Goal: Use online tool/utility: Utilize a website feature to perform a specific function

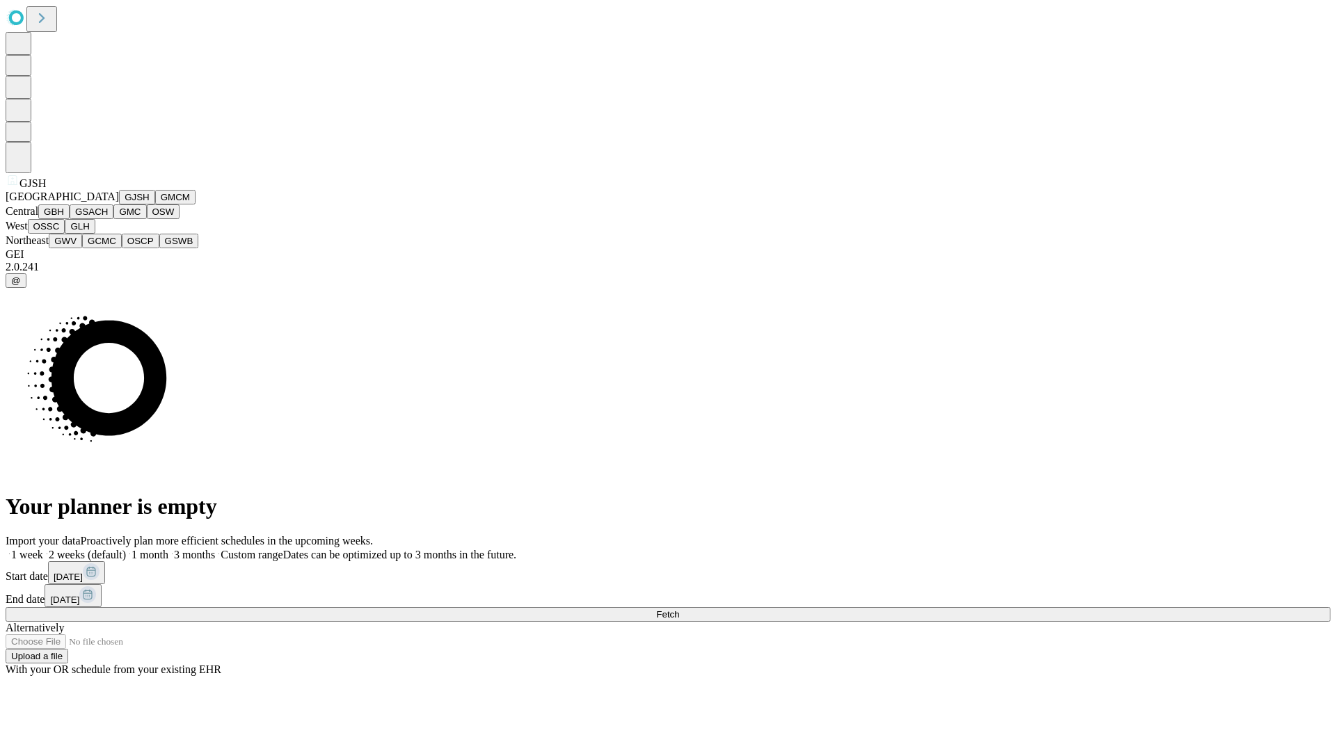
click at [119, 205] on button "GJSH" at bounding box center [137, 197] width 36 height 15
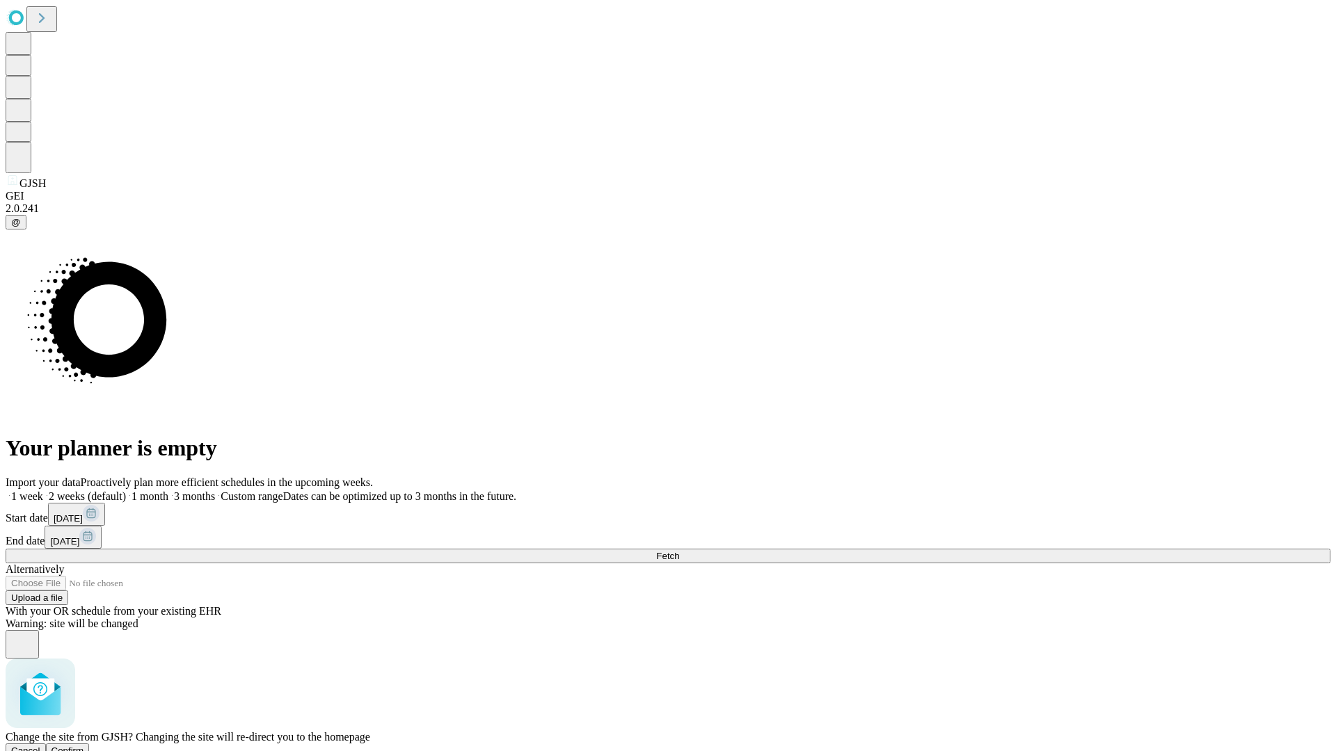
click at [84, 746] on span "Confirm" at bounding box center [67, 751] width 33 height 10
click at [43, 491] on label "1 week" at bounding box center [25, 497] width 38 height 12
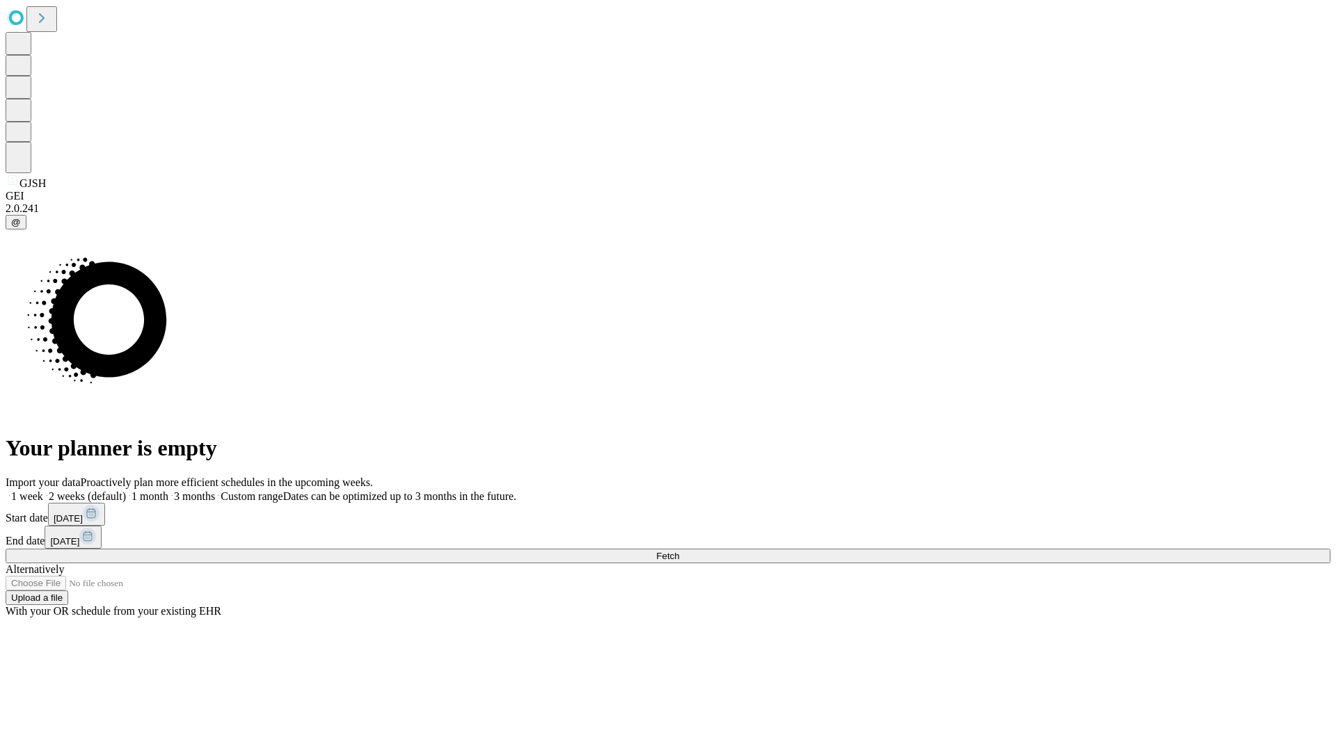
click at [679, 551] on span "Fetch" at bounding box center [667, 556] width 23 height 10
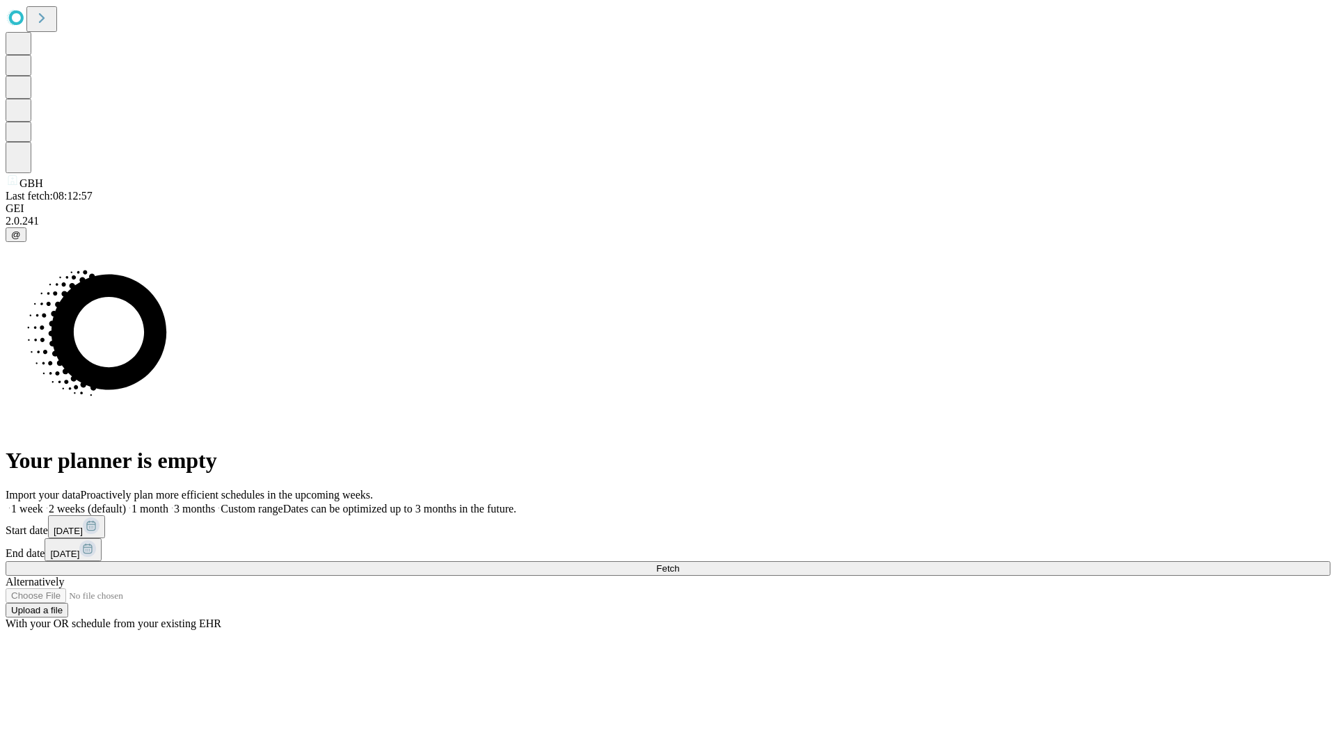
click at [43, 503] on label "1 week" at bounding box center [25, 509] width 38 height 12
click at [679, 564] on span "Fetch" at bounding box center [667, 569] width 23 height 10
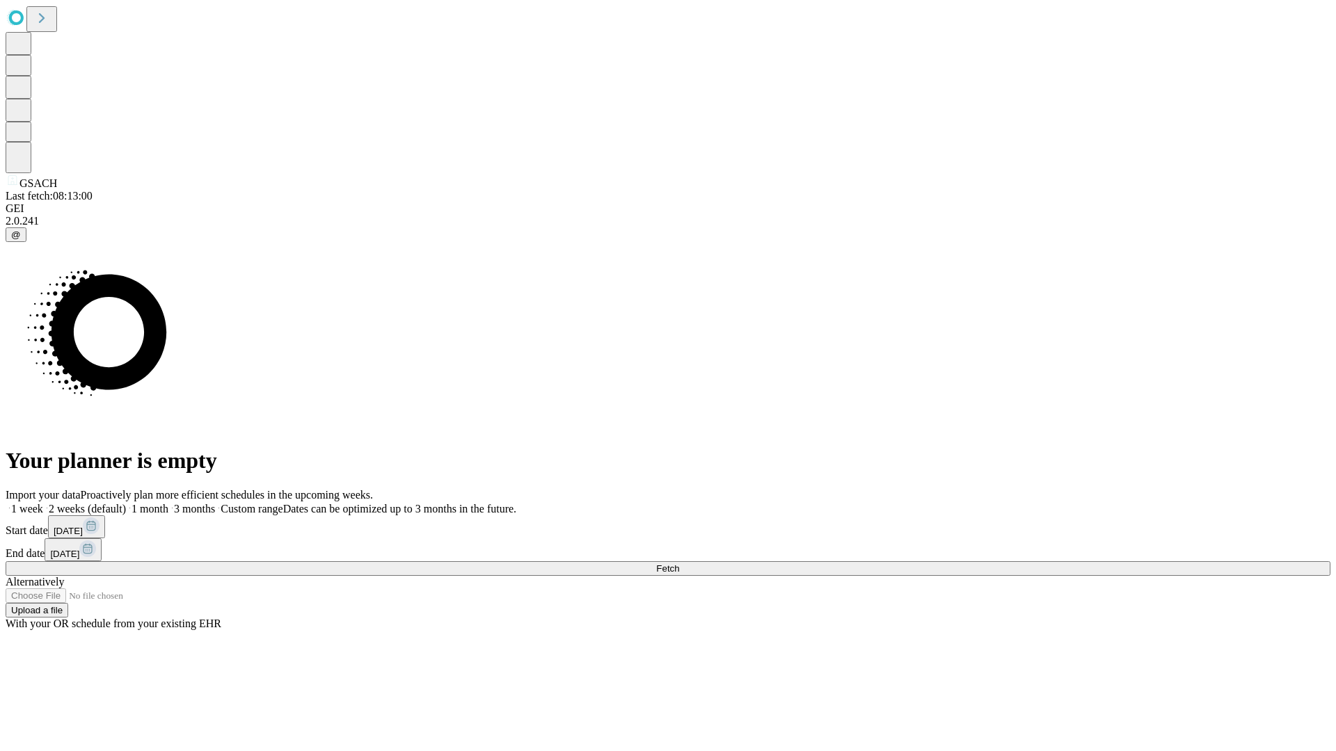
click at [43, 503] on label "1 week" at bounding box center [25, 509] width 38 height 12
click at [679, 564] on span "Fetch" at bounding box center [667, 569] width 23 height 10
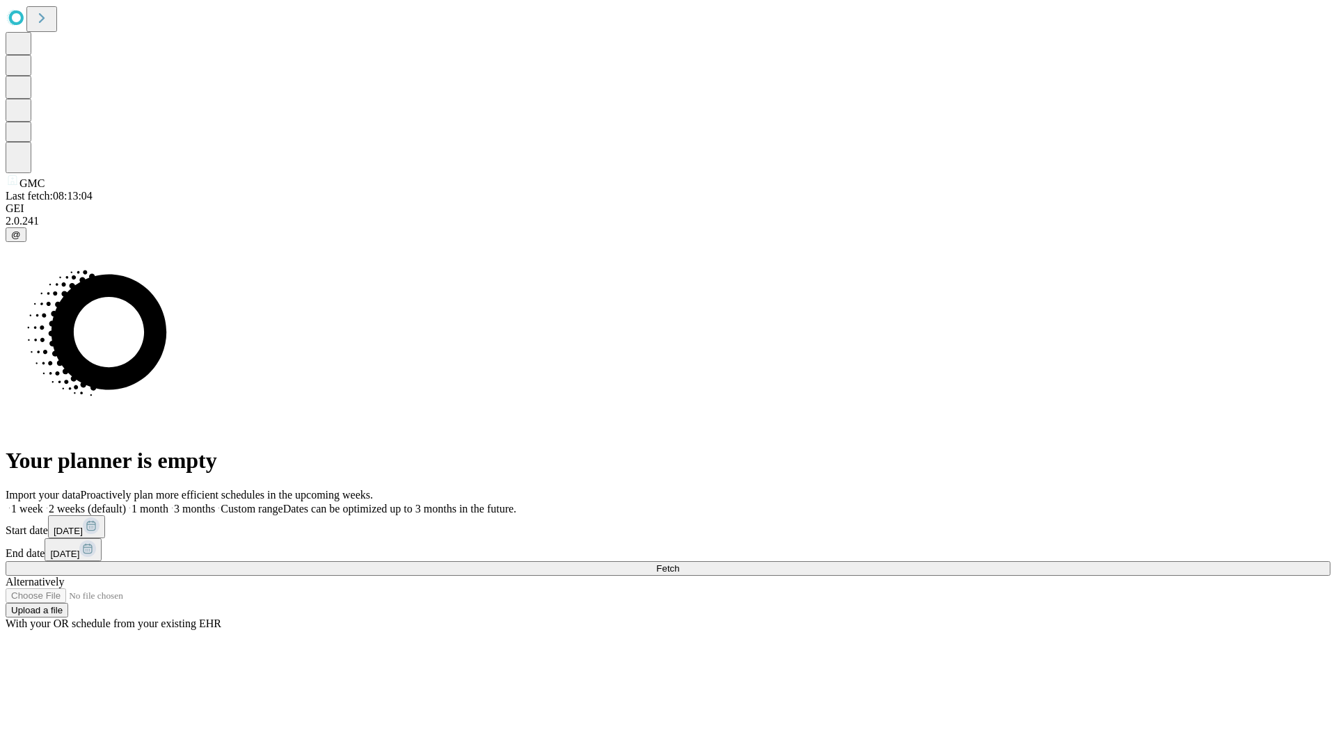
click at [43, 503] on label "1 week" at bounding box center [25, 509] width 38 height 12
click at [679, 564] on span "Fetch" at bounding box center [667, 569] width 23 height 10
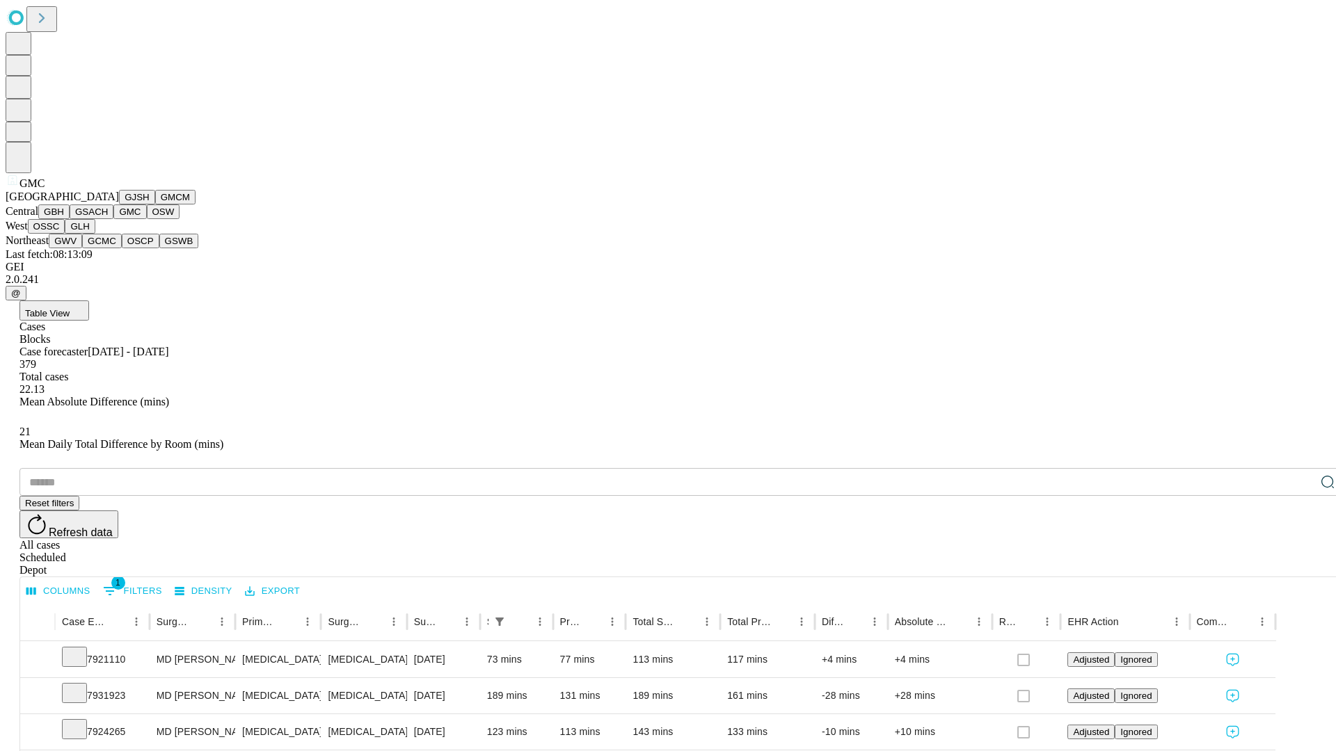
click at [147, 219] on button "OSW" at bounding box center [163, 212] width 33 height 15
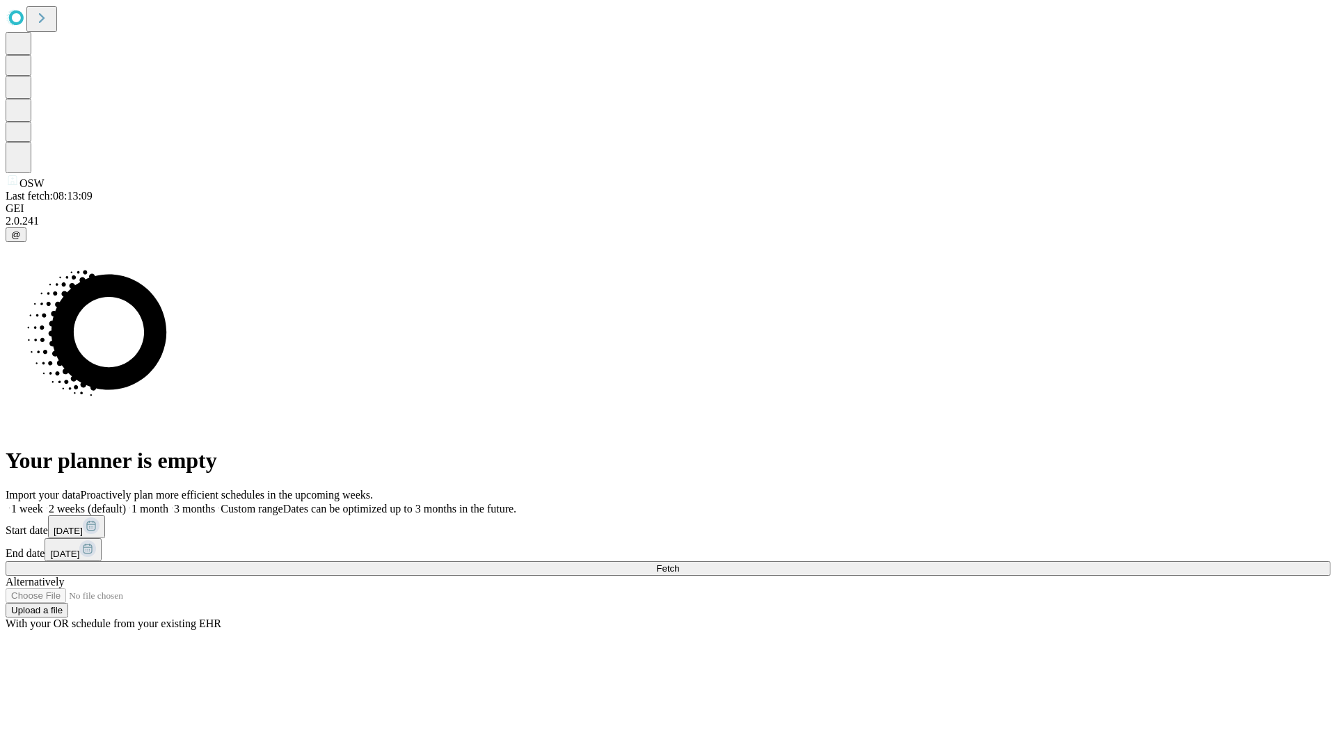
click at [43, 503] on label "1 week" at bounding box center [25, 509] width 38 height 12
click at [679, 564] on span "Fetch" at bounding box center [667, 569] width 23 height 10
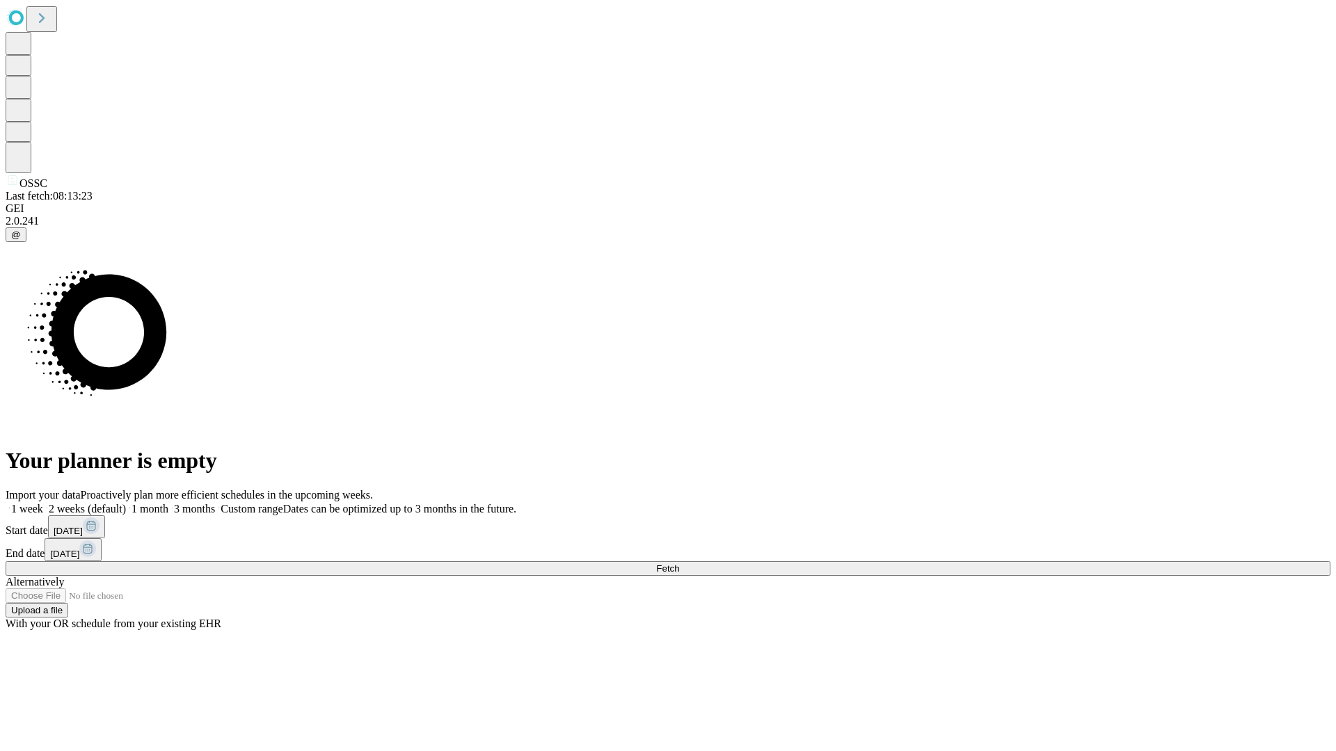
click at [43, 503] on label "1 week" at bounding box center [25, 509] width 38 height 12
click at [679, 564] on span "Fetch" at bounding box center [667, 569] width 23 height 10
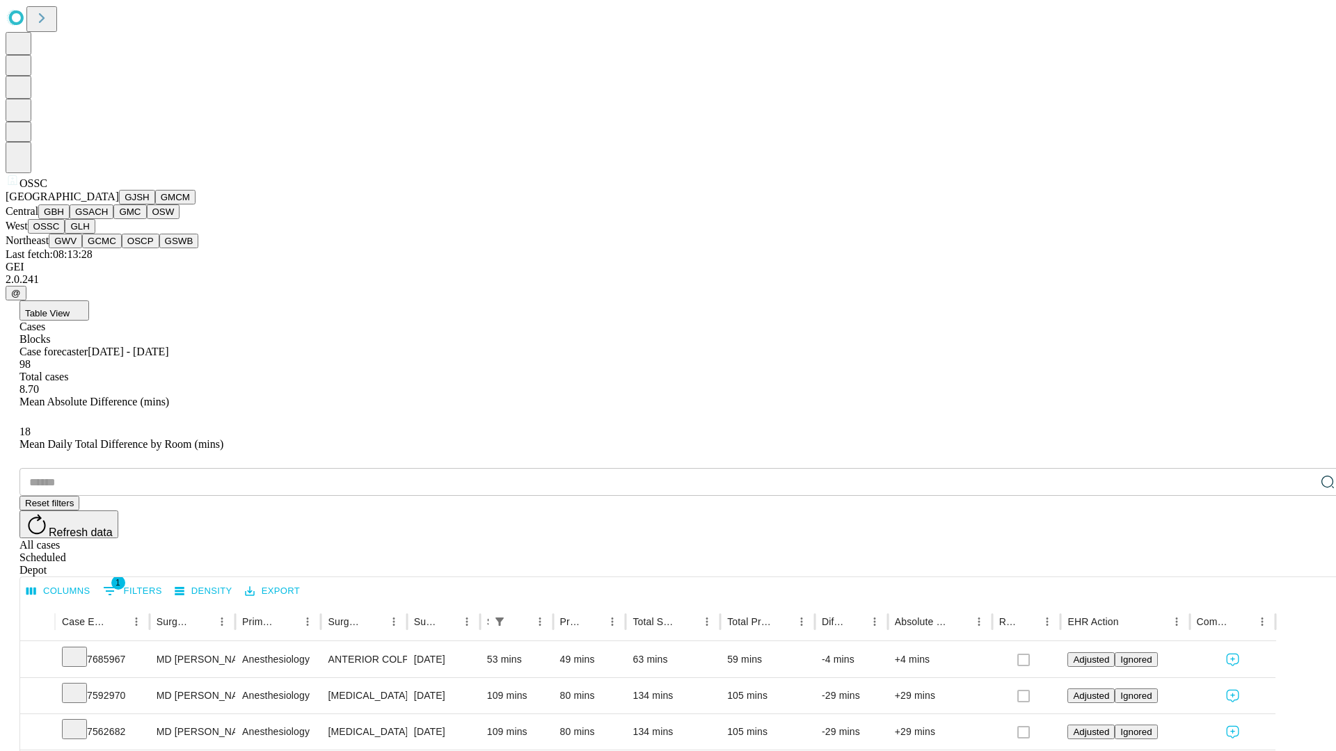
click at [95, 234] on button "GLH" at bounding box center [80, 226] width 30 height 15
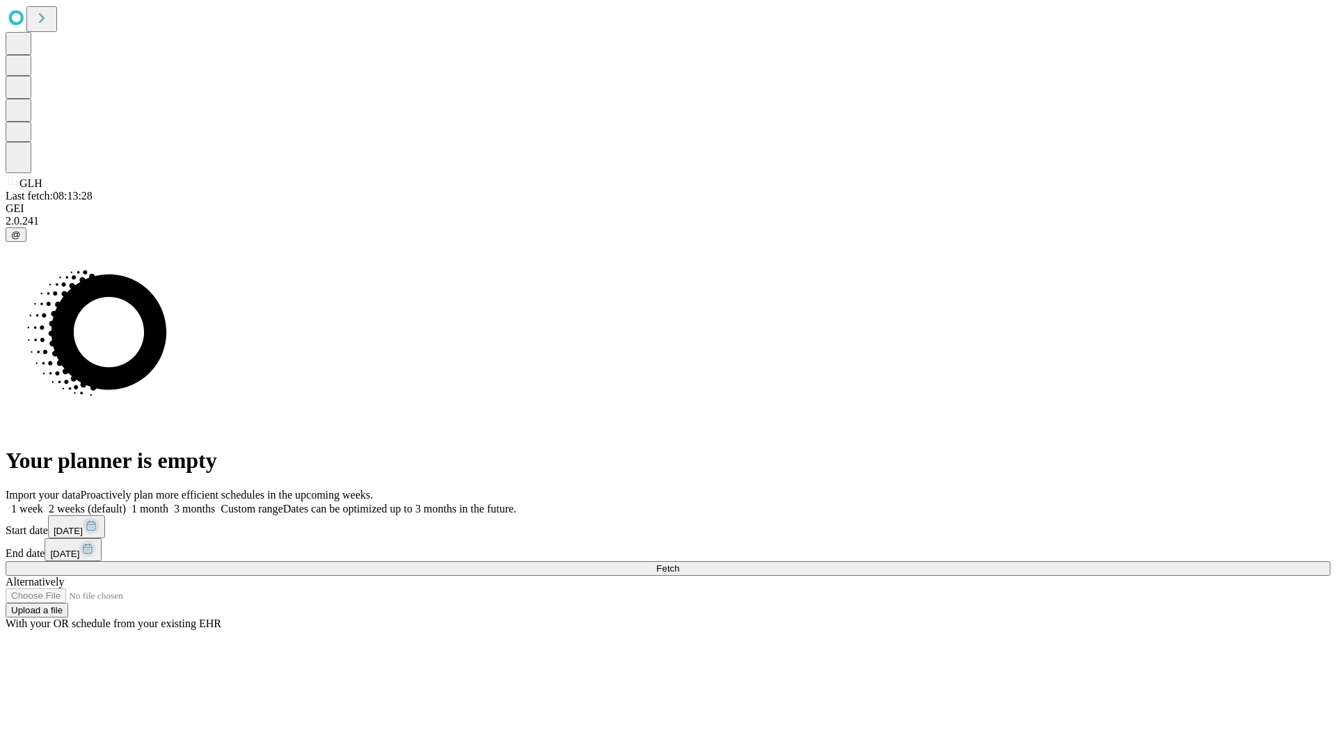
click at [43, 503] on label "1 week" at bounding box center [25, 509] width 38 height 12
click at [679, 564] on span "Fetch" at bounding box center [667, 569] width 23 height 10
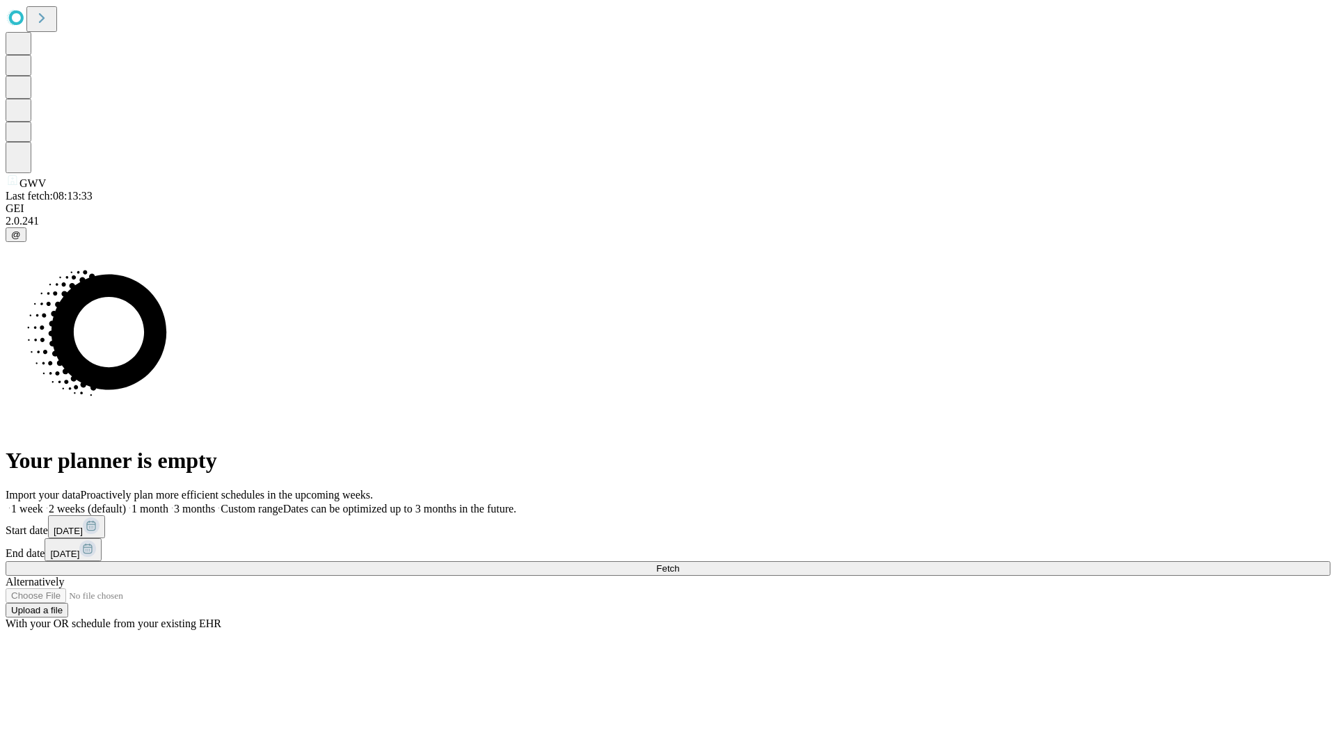
click at [43, 503] on label "1 week" at bounding box center [25, 509] width 38 height 12
click at [679, 564] on span "Fetch" at bounding box center [667, 569] width 23 height 10
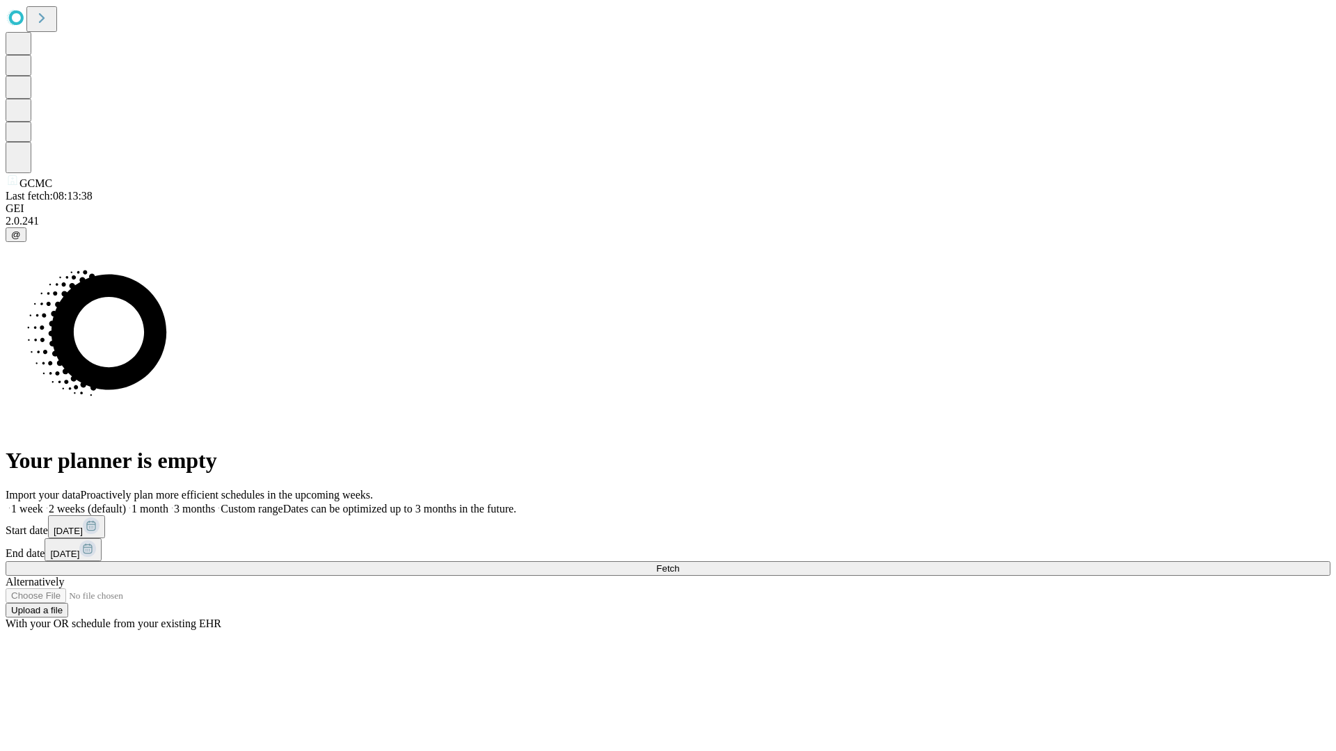
click at [43, 503] on label "1 week" at bounding box center [25, 509] width 38 height 12
click at [679, 564] on span "Fetch" at bounding box center [667, 569] width 23 height 10
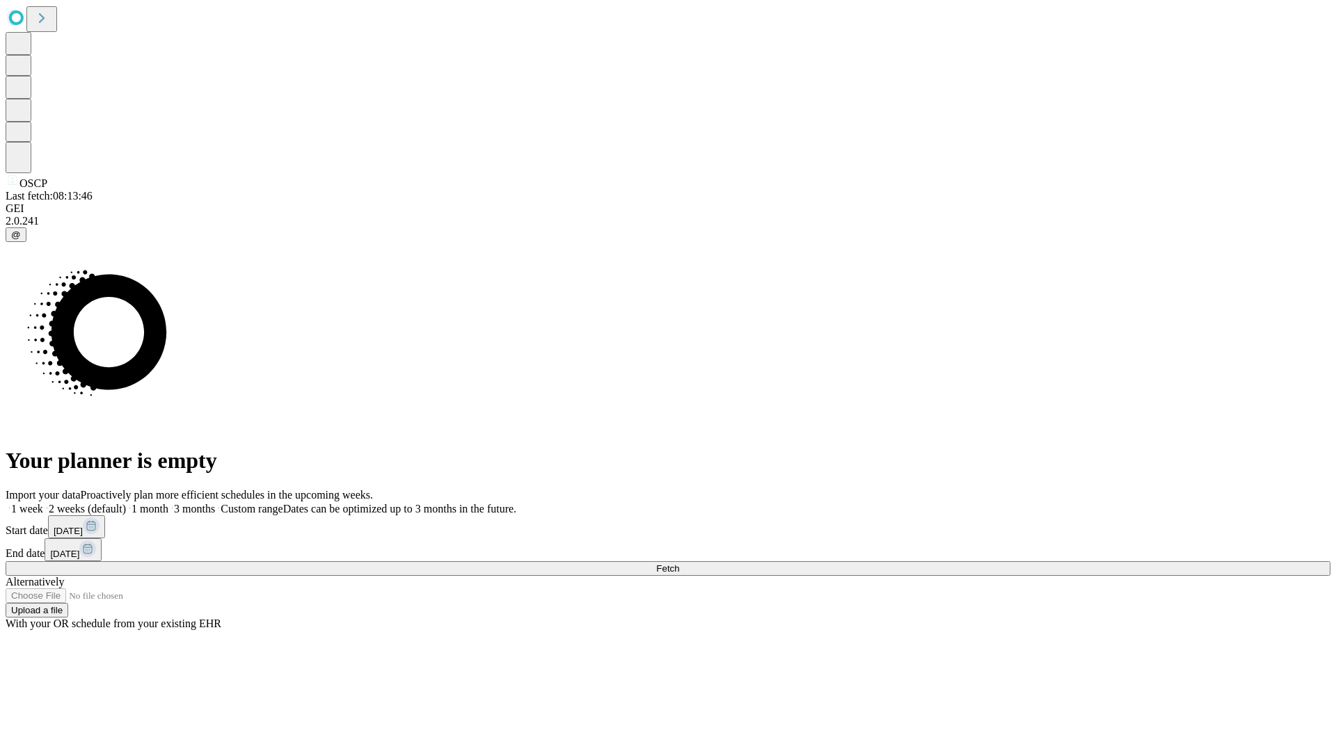
click at [43, 503] on label "1 week" at bounding box center [25, 509] width 38 height 12
click at [679, 564] on span "Fetch" at bounding box center [667, 569] width 23 height 10
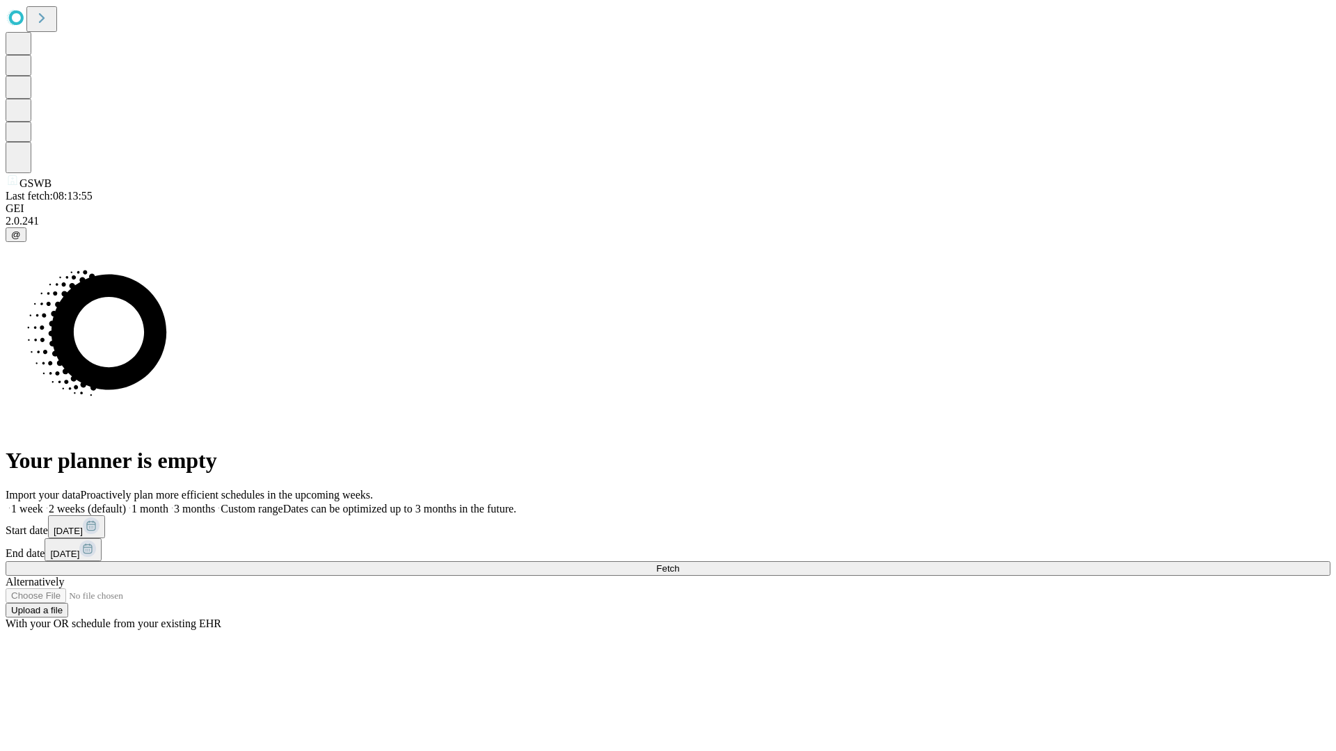
click at [43, 503] on label "1 week" at bounding box center [25, 509] width 38 height 12
click at [679, 564] on span "Fetch" at bounding box center [667, 569] width 23 height 10
